Goal: Use online tool/utility: Utilize a website feature to perform a specific function

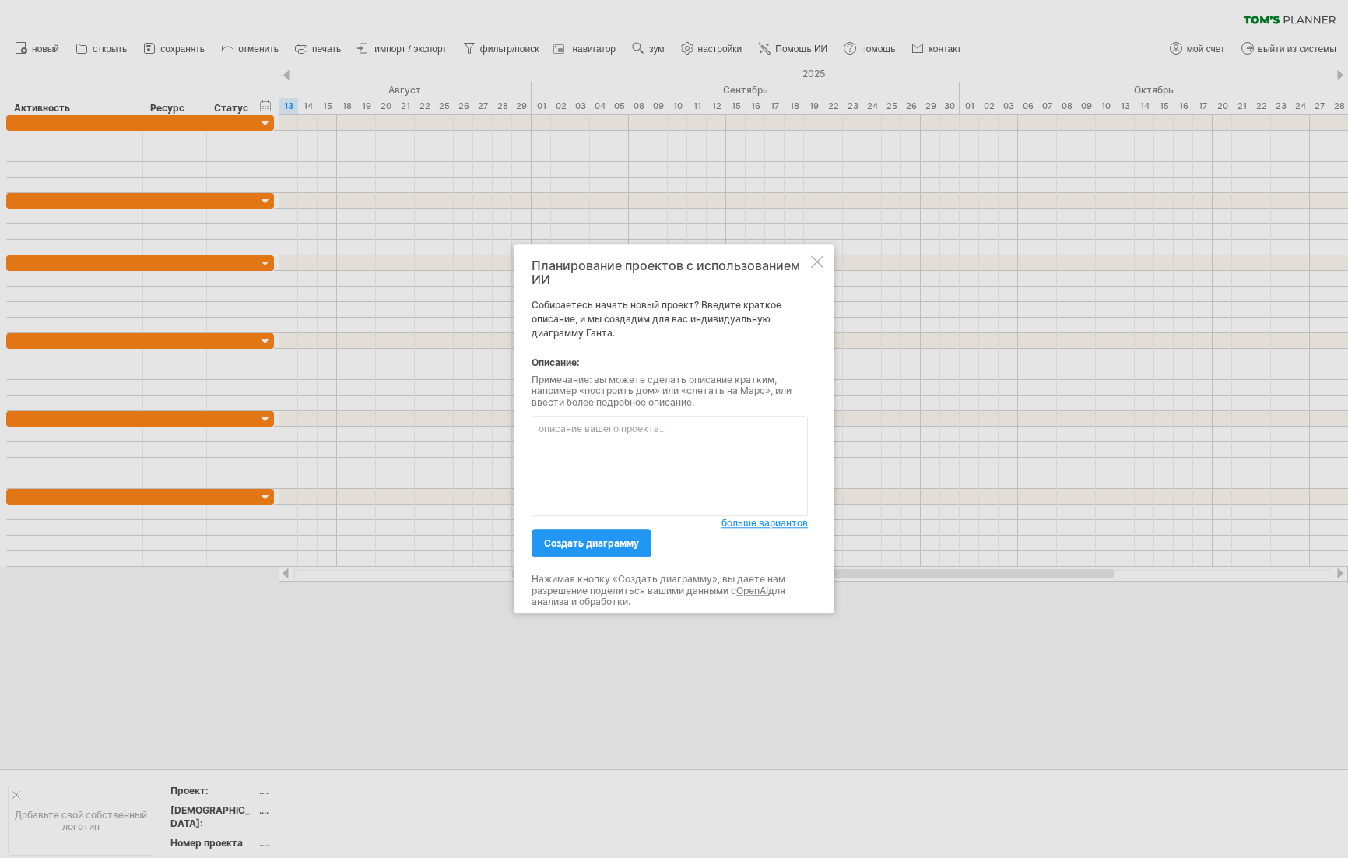
click at [676, 434] on textarea at bounding box center [670, 467] width 276 height 100
drag, startPoint x: 656, startPoint y: 427, endPoint x: 682, endPoint y: 455, distance: 38.0
click at [659, 431] on textarea "Создай диаграмму ганта производства телевизионного фильма длительностью 90 минут" at bounding box center [670, 467] width 276 height 100
click at [655, 432] on textarea "Создай диаграмму ганта производства телевизионного фильма длительностью 90 минут" at bounding box center [670, 467] width 276 height 100
type textarea "Создай диаграмму ганта пост производства телевизионного фильма длительностью 90…"
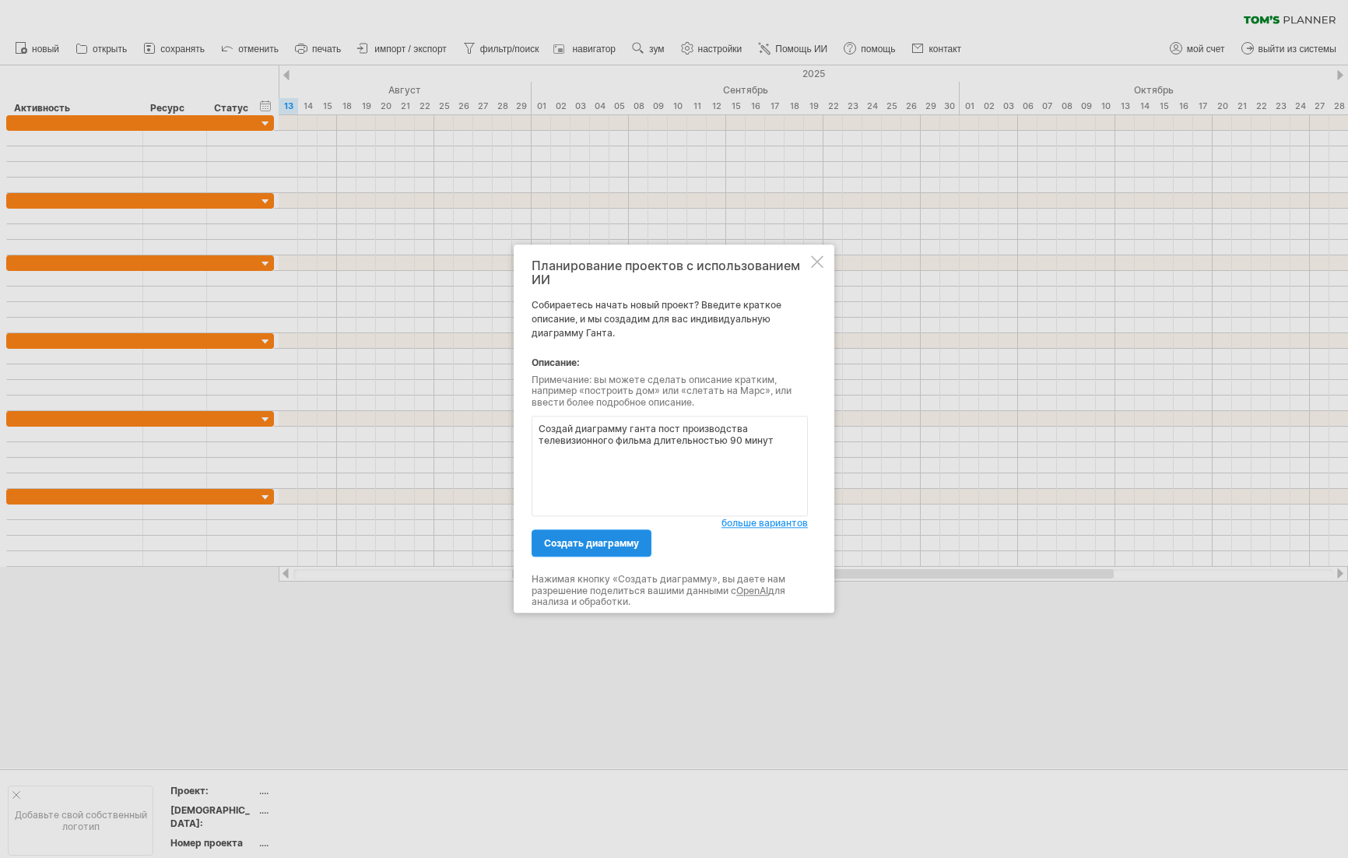
click at [610, 539] on font "создать диаграмму" at bounding box center [591, 544] width 95 height 12
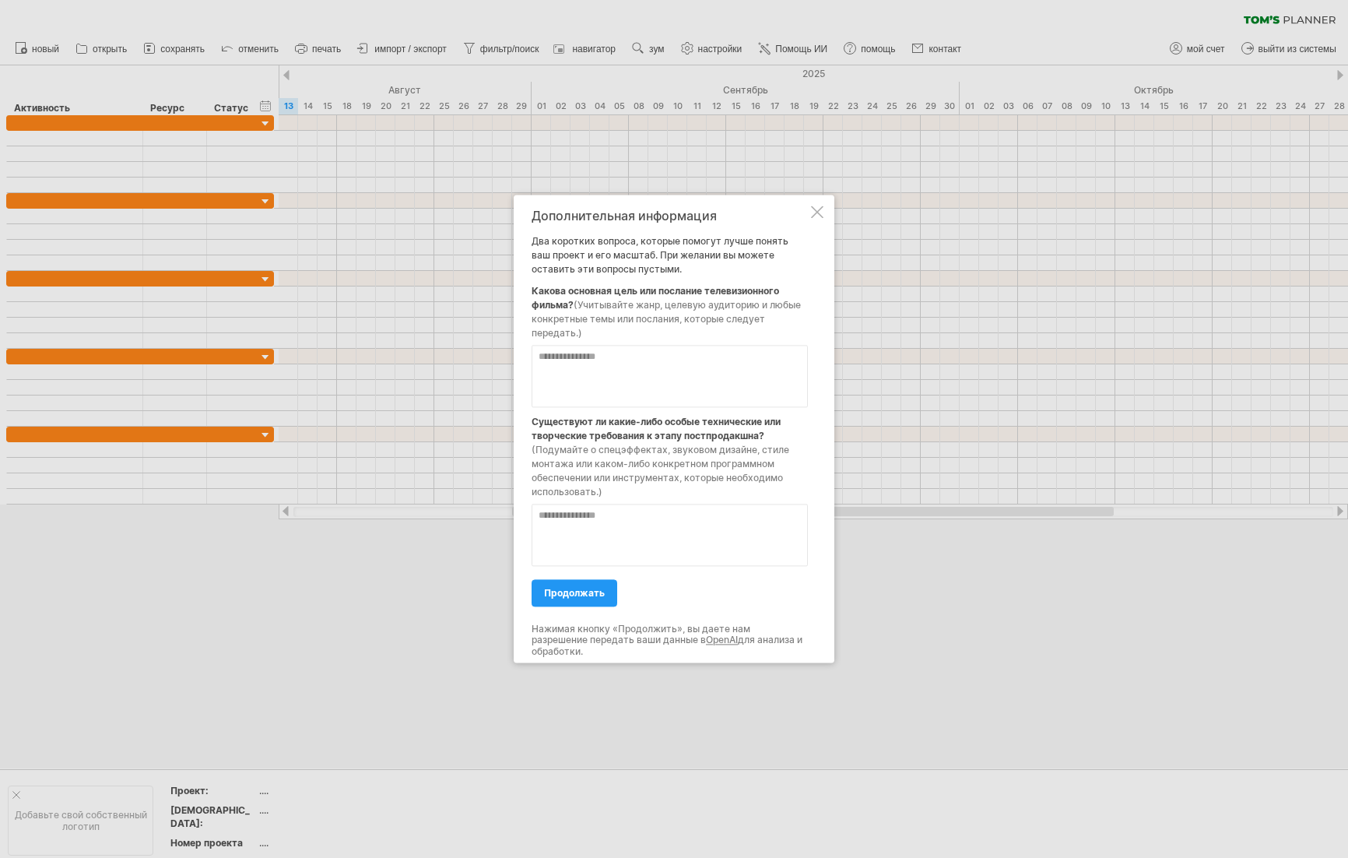
click at [633, 370] on textarea at bounding box center [670, 376] width 276 height 62
click at [637, 361] on textarea at bounding box center [670, 376] width 276 height 62
click at [635, 529] on textarea at bounding box center [670, 535] width 276 height 62
click at [600, 529] on textarea at bounding box center [670, 535] width 276 height 62
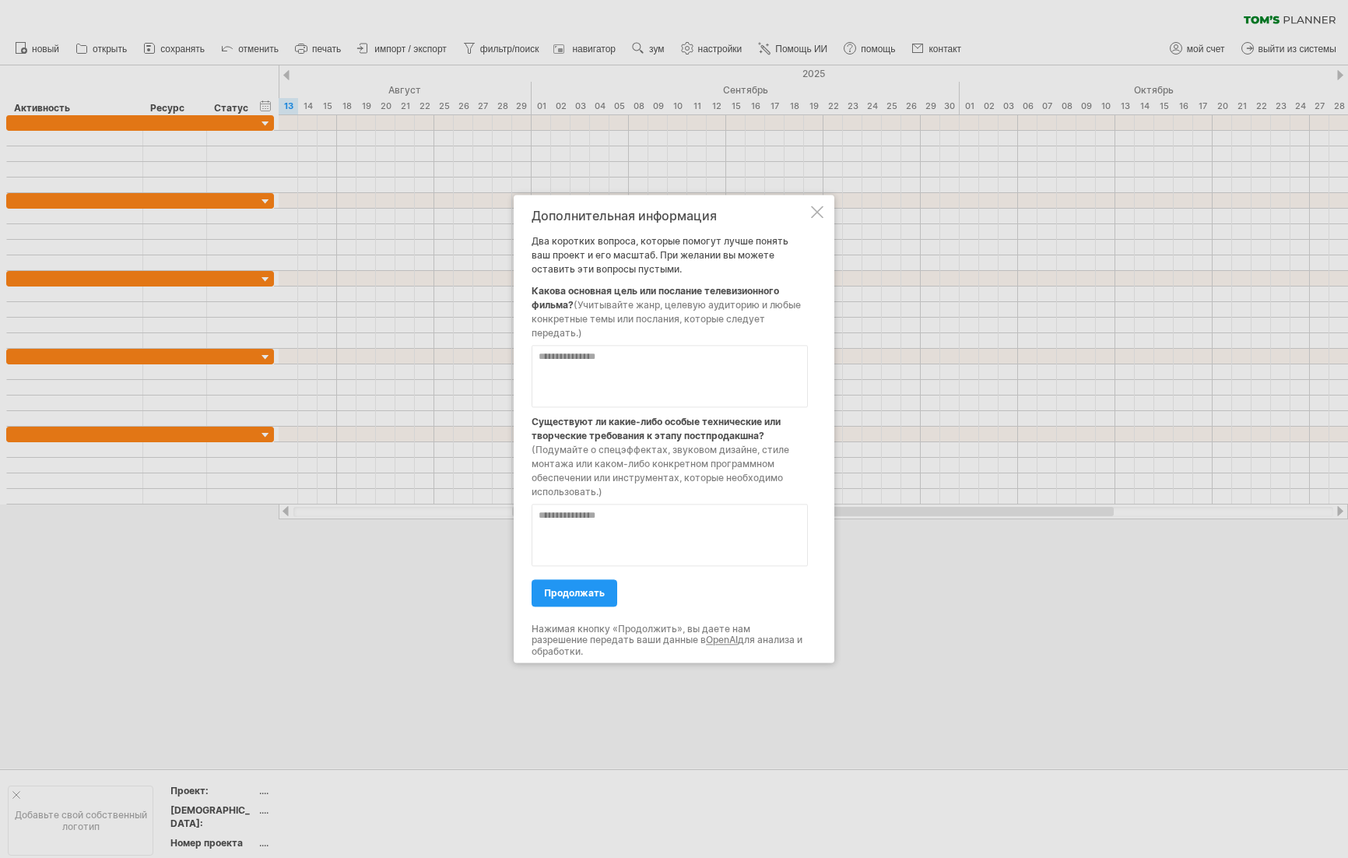
click at [599, 526] on textarea at bounding box center [670, 535] width 276 height 62
type textarea "**********"
click at [660, 369] on textarea at bounding box center [670, 376] width 276 height 62
type textarea "*****"
click at [580, 587] on font "продолжать" at bounding box center [574, 593] width 61 height 12
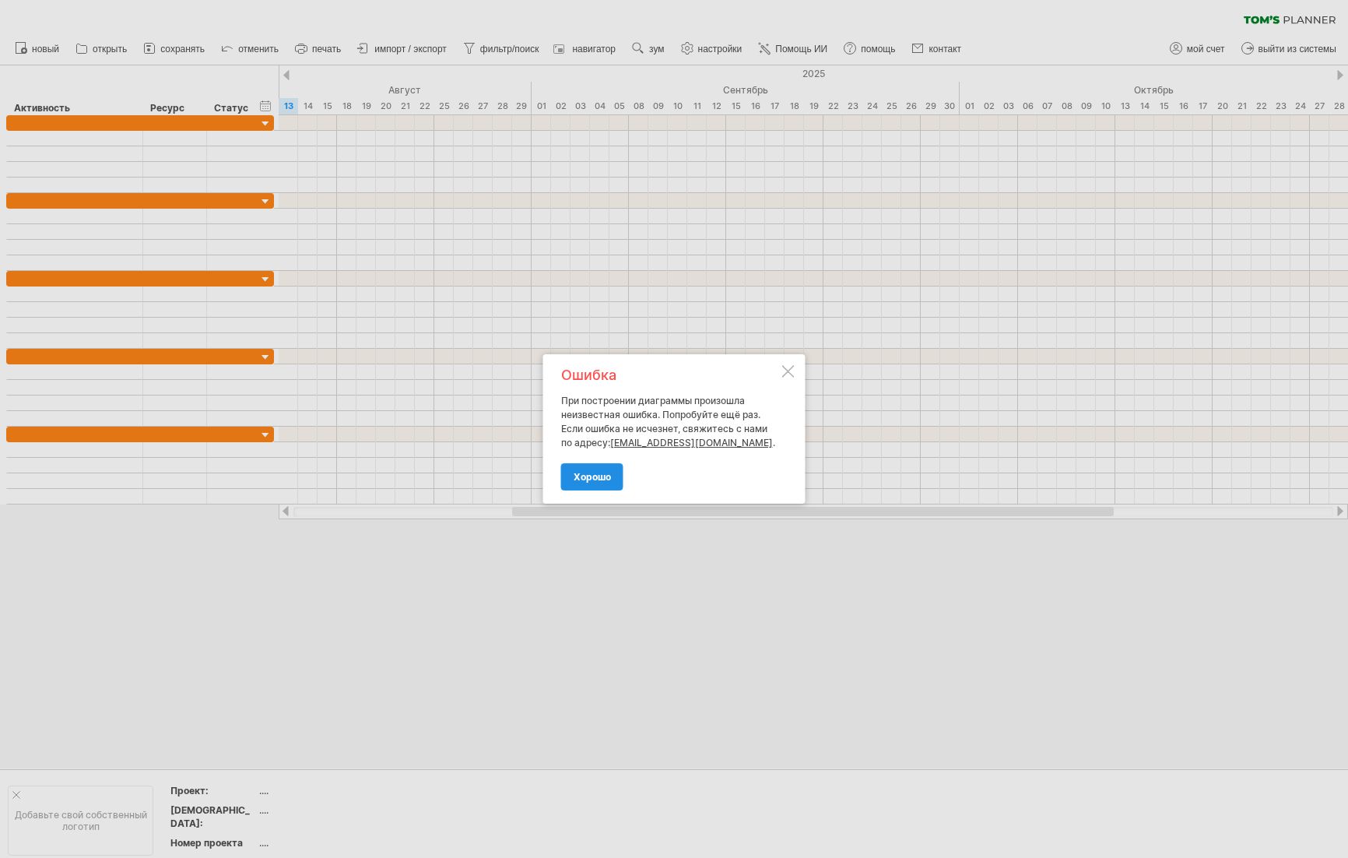
click at [593, 476] on font "хорошо" at bounding box center [592, 477] width 37 height 12
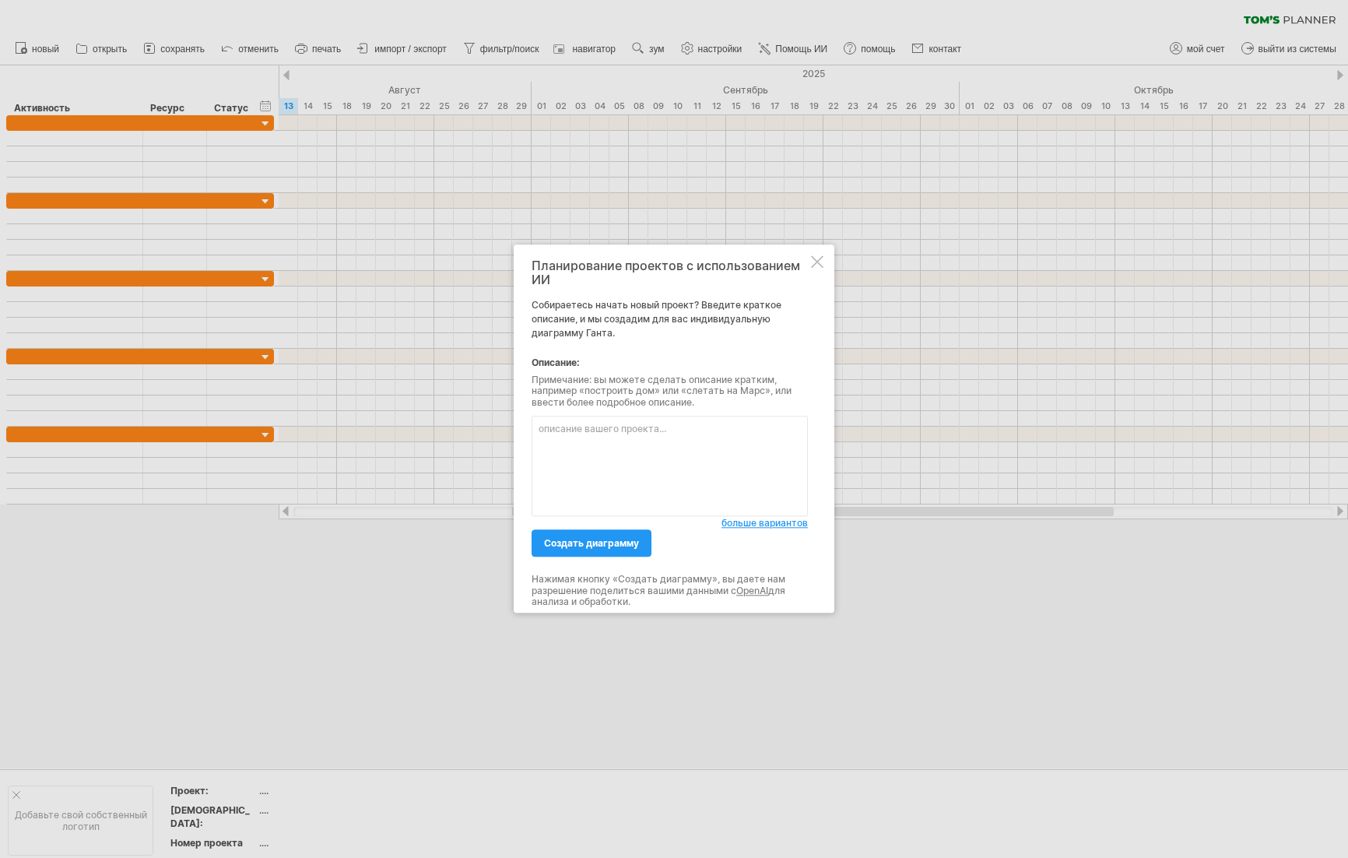
click at [621, 444] on textarea at bounding box center [670, 467] width 276 height 100
click at [633, 443] on textarea at bounding box center [670, 467] width 276 height 100
click at [633, 439] on textarea at bounding box center [670, 467] width 276 height 100
type textarea "Построй диаграмму постпроизводственного процесса художественного фильма"
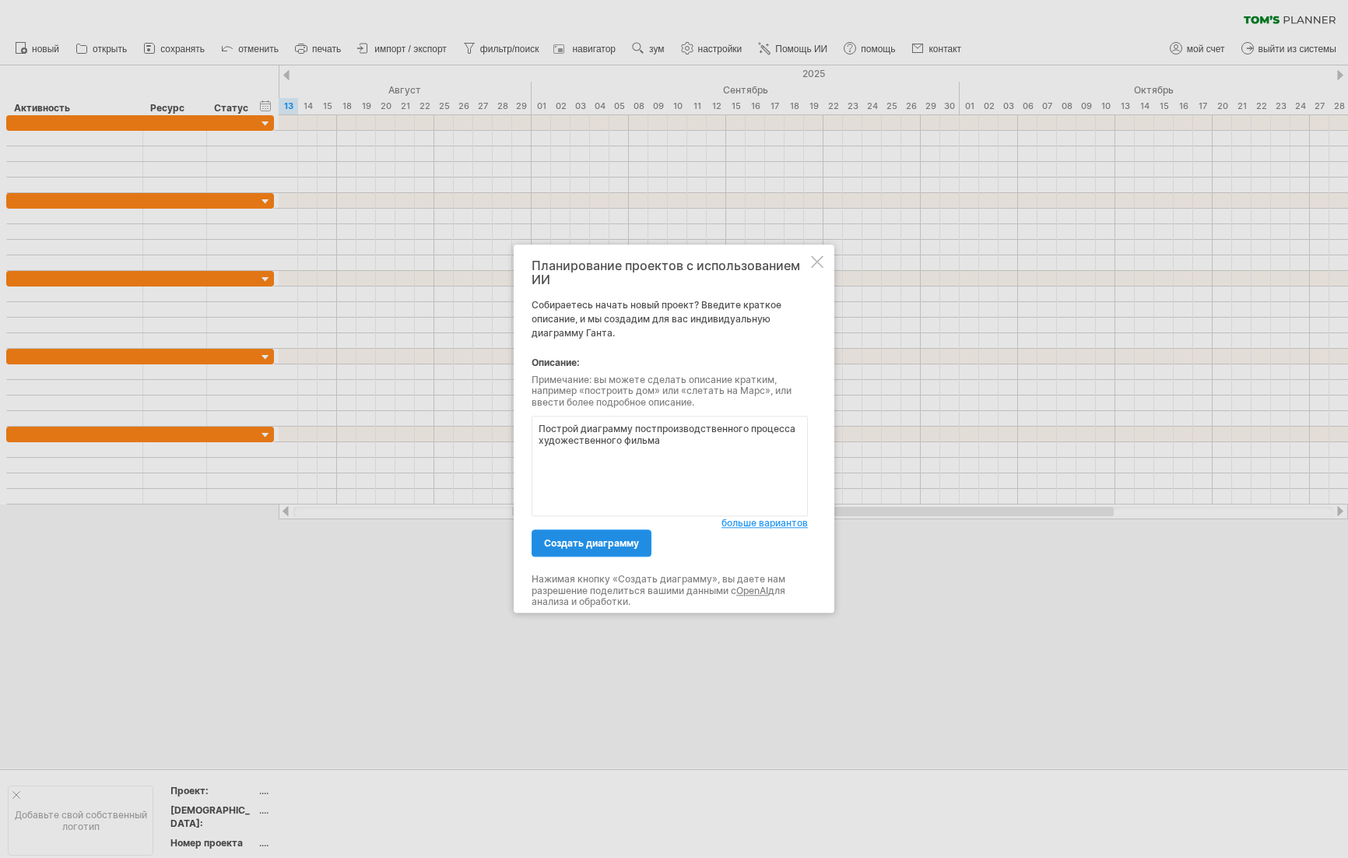
click at [613, 545] on font "создать диаграмму" at bounding box center [591, 544] width 95 height 12
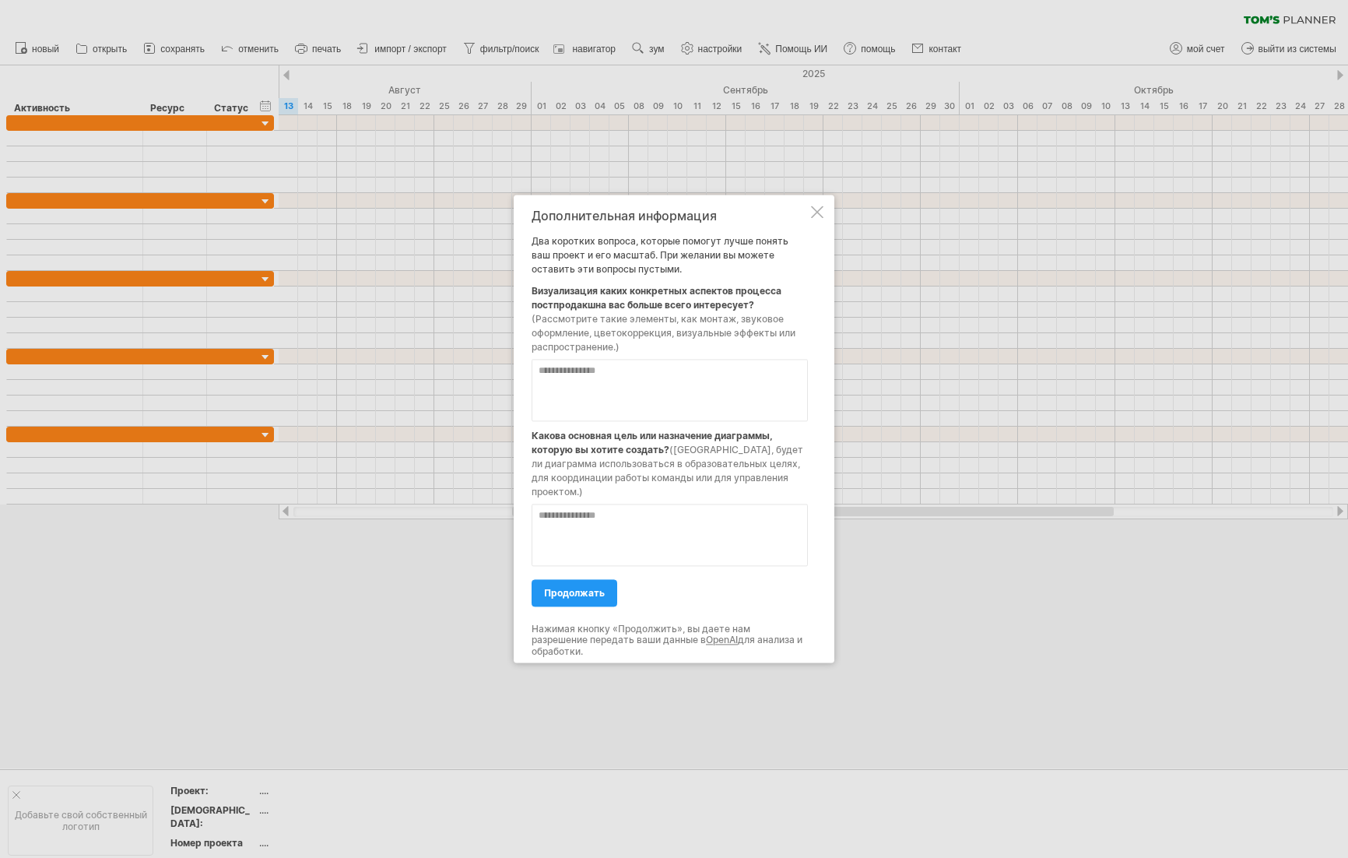
click at [649, 369] on textarea at bounding box center [670, 390] width 276 height 62
click at [623, 374] on textarea at bounding box center [670, 390] width 276 height 62
type textarea "**********"
click at [584, 597] on font "продолжать" at bounding box center [574, 593] width 61 height 12
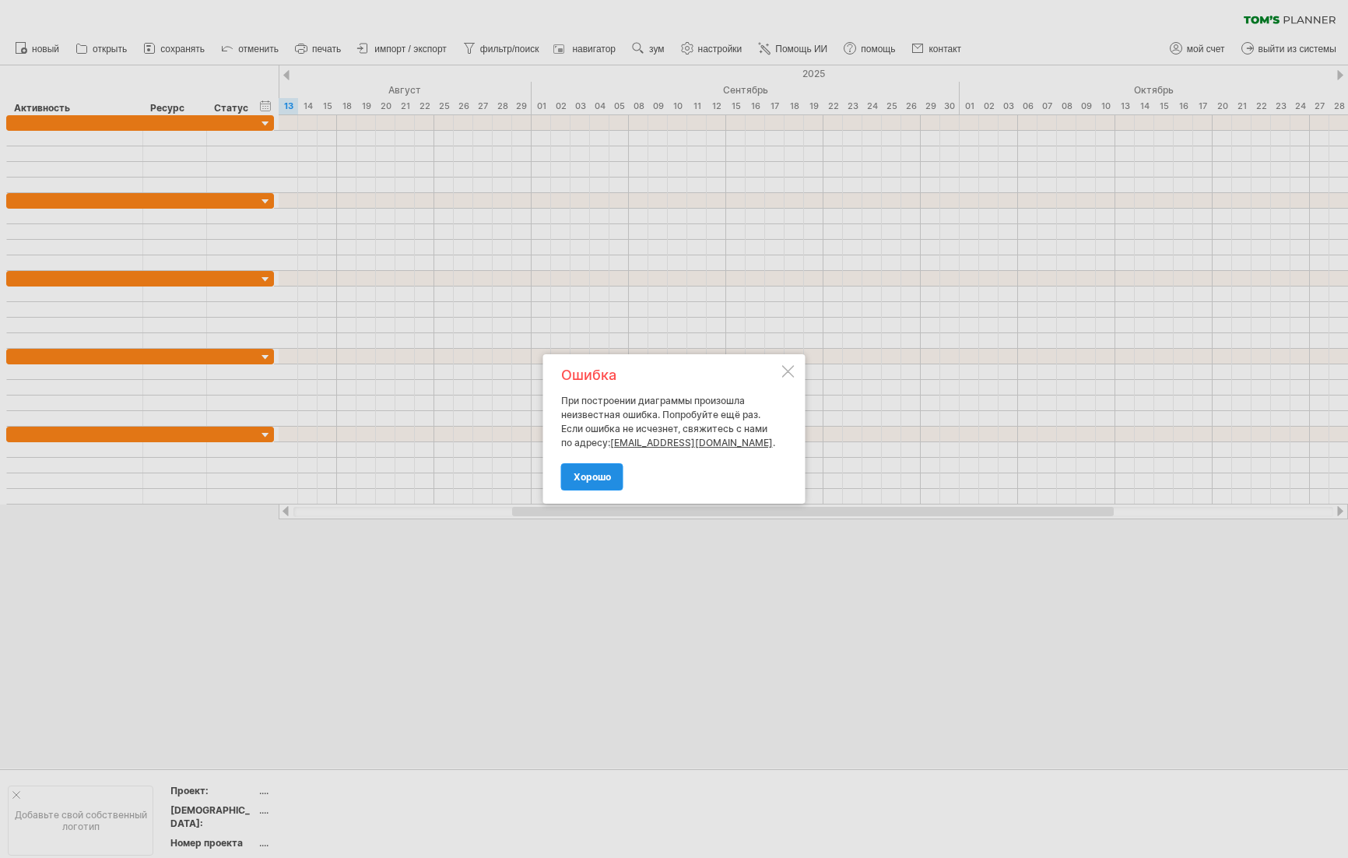
click at [600, 476] on font "хорошо" at bounding box center [592, 477] width 37 height 12
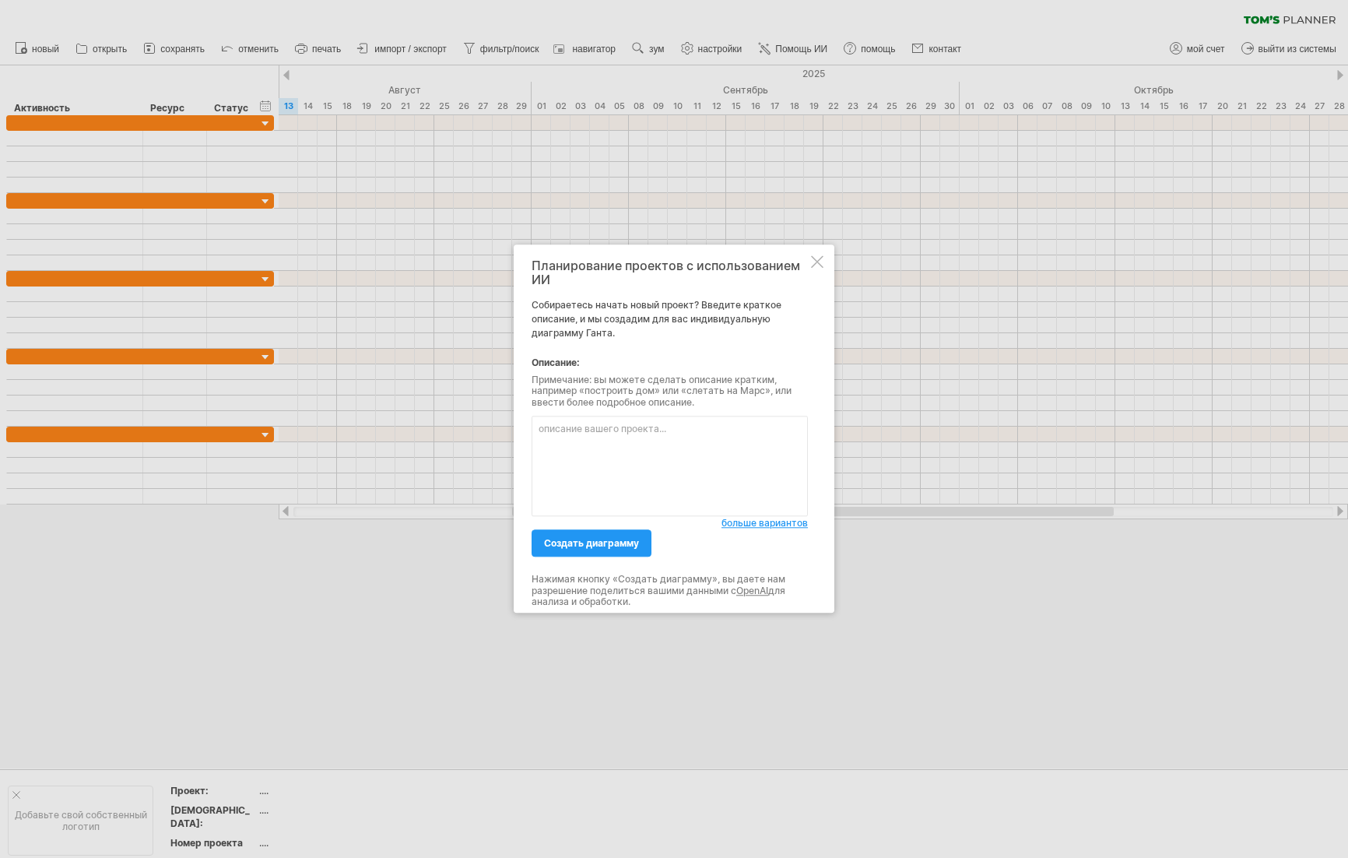
click at [819, 262] on div at bounding box center [817, 261] width 12 height 12
